Goal: Information Seeking & Learning: Learn about a topic

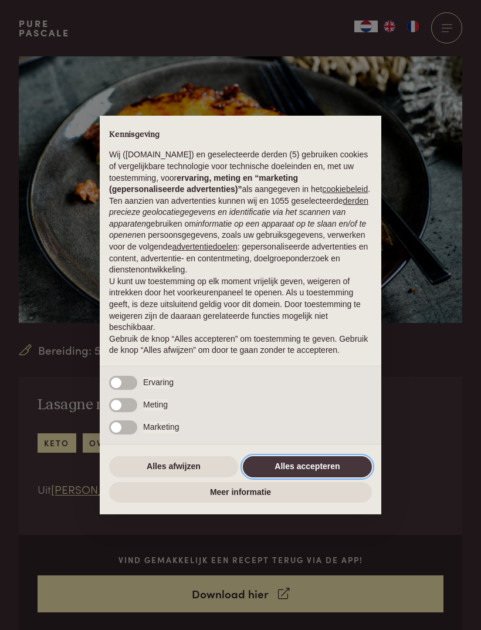
click at [309, 474] on button "Alles accepteren" at bounding box center [307, 466] width 129 height 21
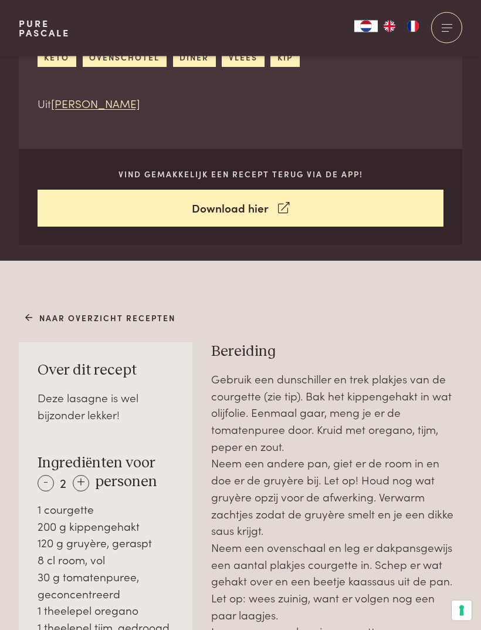
scroll to position [367, 0]
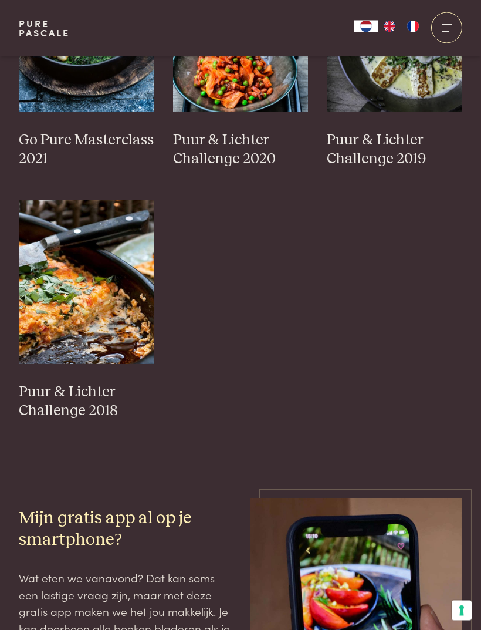
scroll to position [999, 0]
click at [92, 276] on img at bounding box center [87, 282] width 136 height 164
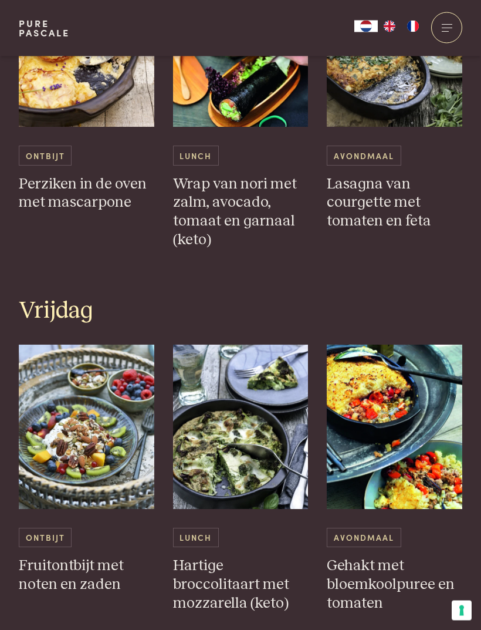
scroll to position [2472, 0]
click at [400, 406] on img at bounding box center [395, 427] width 136 height 164
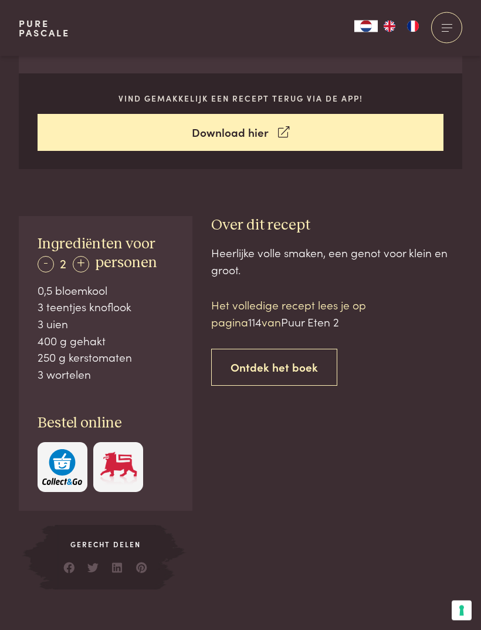
scroll to position [443, 0]
